Goal: Information Seeking & Learning: Check status

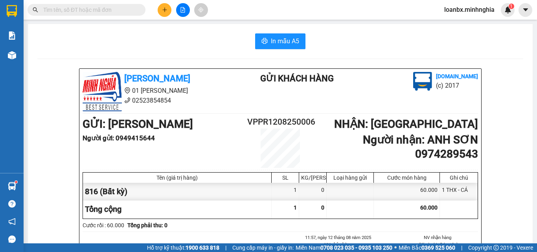
click at [61, 5] on span at bounding box center [87, 10] width 118 height 12
click at [59, 8] on input "text" at bounding box center [89, 10] width 93 height 9
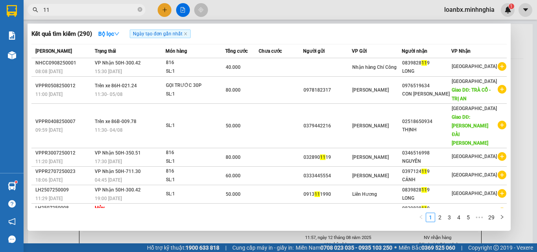
type input "1"
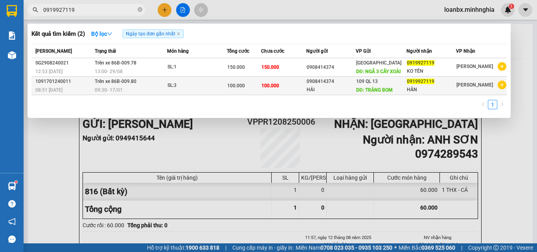
type input "0919927119"
click at [430, 82] on span "0919927119" at bounding box center [421, 82] width 28 height 6
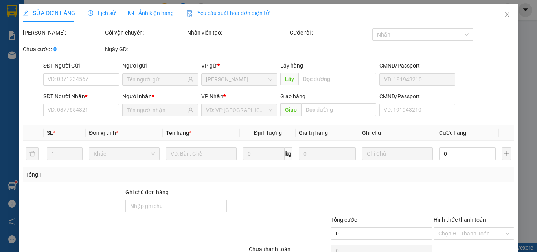
type input "0908414374"
type input "HẢI"
type input "TRẢNG BOM"
type input "0919927119"
type input "HÂN"
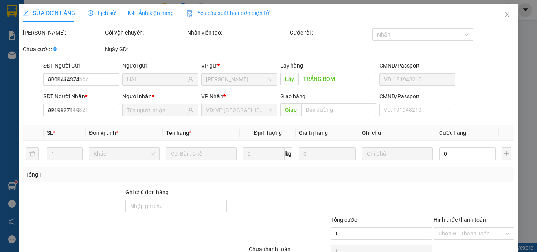
type input "100.000"
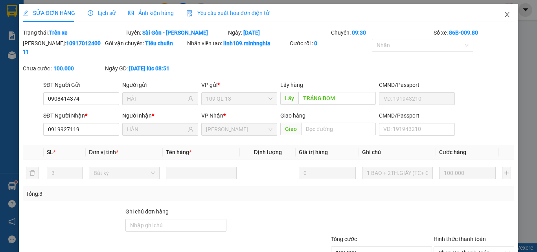
click at [504, 14] on icon "close" at bounding box center [507, 14] width 6 height 6
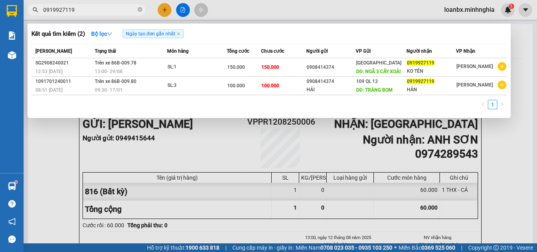
click at [98, 6] on input "0919927119" at bounding box center [89, 10] width 93 height 9
click at [502, 130] on div at bounding box center [268, 126] width 537 height 252
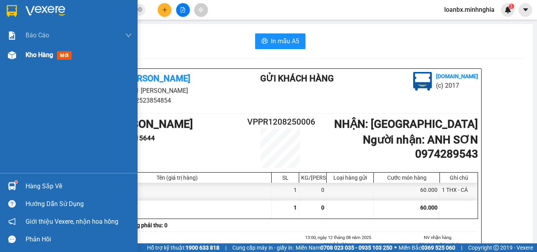
click at [31, 56] on span "Kho hàng" at bounding box center [40, 54] width 28 height 7
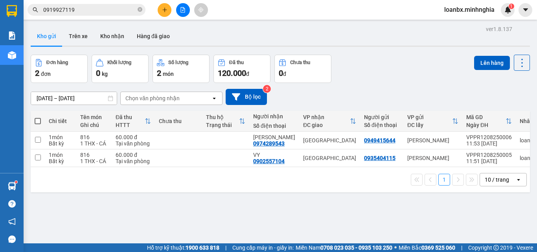
click at [57, 98] on input "[DATE] – [DATE]" at bounding box center [74, 98] width 86 height 13
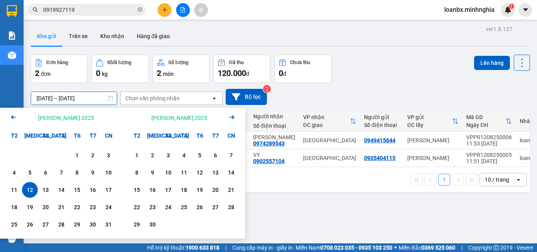
click at [57, 98] on input "[DATE] – [DATE]" at bounding box center [74, 98] width 86 height 13
click at [399, 83] on div "[DATE] – [DATE] Press the down arrow key to interact with the calendar and sele…" at bounding box center [281, 97] width 500 height 28
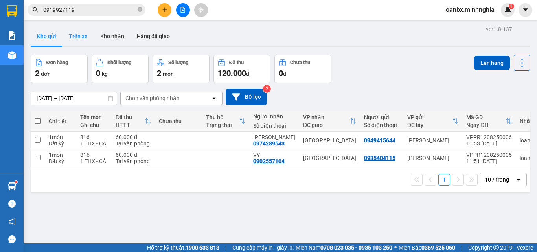
click at [79, 39] on button "Trên xe" at bounding box center [78, 36] width 31 height 19
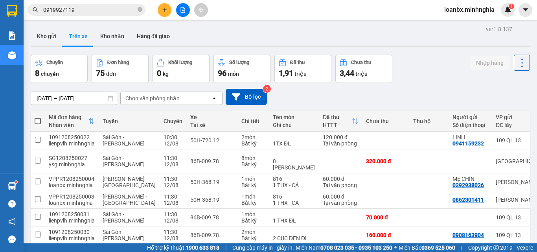
click at [61, 66] on div "Chuyến" at bounding box center [59, 62] width 48 height 7
click at [47, 74] on span "chuyến" at bounding box center [50, 74] width 18 height 6
click at [60, 64] on div "Chuyến" at bounding box center [54, 63] width 17 height 6
click at [214, 99] on icon at bounding box center [214, 99] width 3 height 2
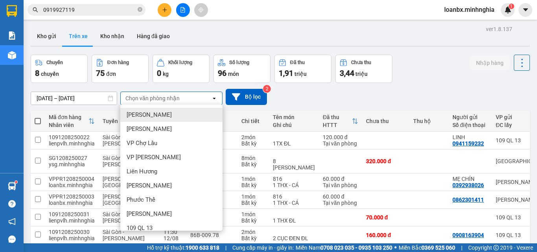
click at [213, 98] on icon "open" at bounding box center [214, 98] width 6 height 6
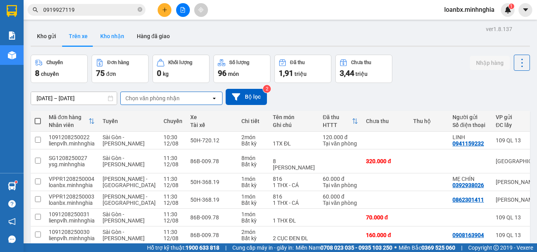
click at [107, 32] on button "Kho nhận" at bounding box center [112, 36] width 37 height 19
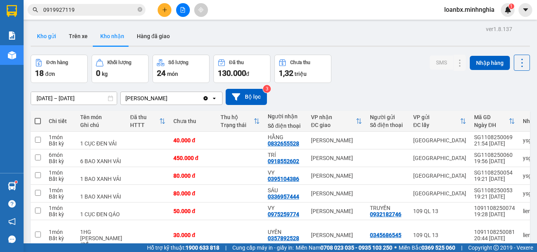
click at [57, 36] on button "Kho gửi" at bounding box center [47, 36] width 32 height 19
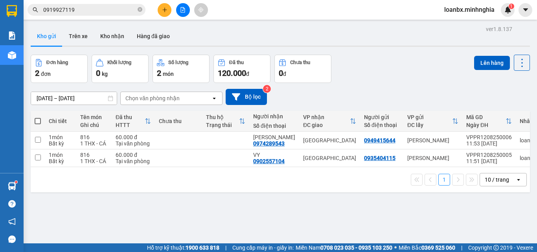
click at [377, 85] on div "[DATE] – [DATE] Press the down arrow key to interact with the calendar and sele…" at bounding box center [281, 97] width 500 height 28
click at [81, 35] on button "Trên xe" at bounding box center [78, 36] width 31 height 19
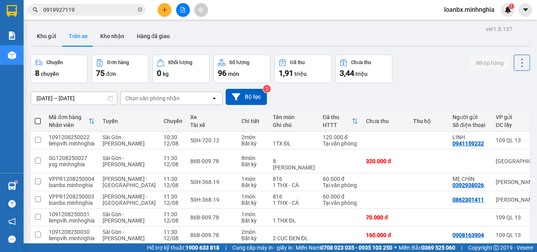
click at [168, 93] on div "Chọn văn phòng nhận" at bounding box center [166, 98] width 90 height 13
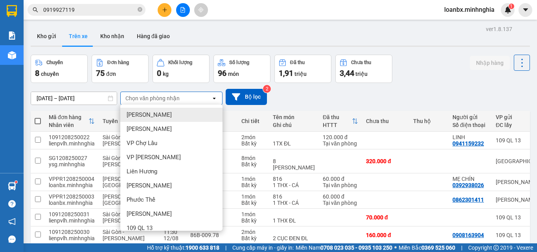
click at [149, 115] on span "[PERSON_NAME]" at bounding box center [149, 115] width 45 height 8
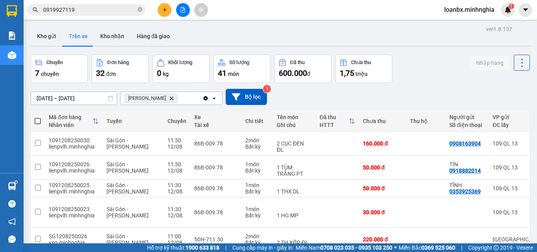
click at [215, 100] on icon "open" at bounding box center [214, 98] width 6 height 6
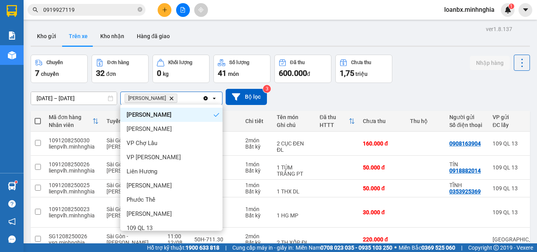
click at [215, 100] on icon "open" at bounding box center [214, 98] width 6 height 6
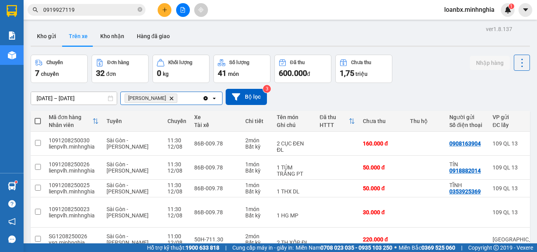
click at [207, 99] on icon "Clear all" at bounding box center [206, 98] width 4 height 4
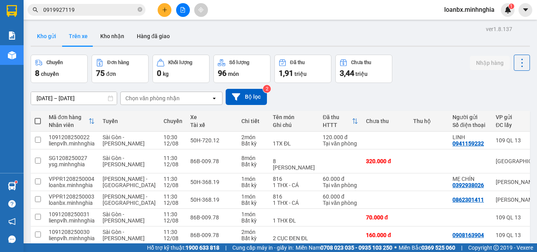
click at [52, 32] on button "Kho gửi" at bounding box center [47, 36] width 32 height 19
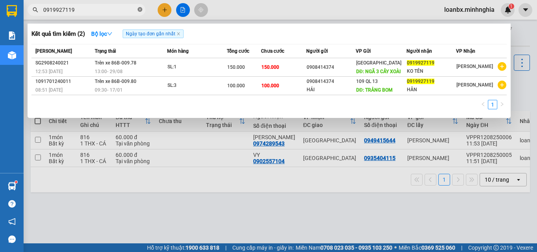
click at [139, 9] on icon "close-circle" at bounding box center [140, 9] width 5 height 5
